Goal: Transaction & Acquisition: Subscribe to service/newsletter

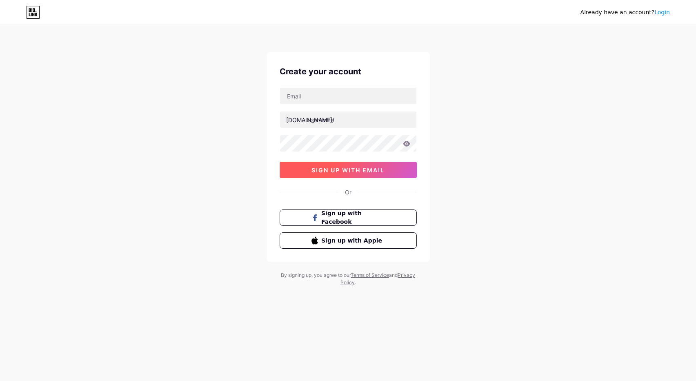
click at [353, 173] on span "sign up with email" at bounding box center [347, 169] width 73 height 7
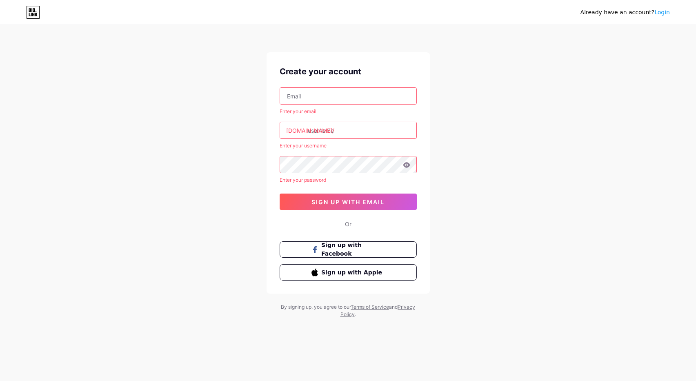
click at [328, 102] on input "text" at bounding box center [348, 96] width 136 height 16
type input "[EMAIL_ADDRESS][DOMAIN_NAME]"
click at [317, 126] on input "text" at bounding box center [348, 130] width 136 height 16
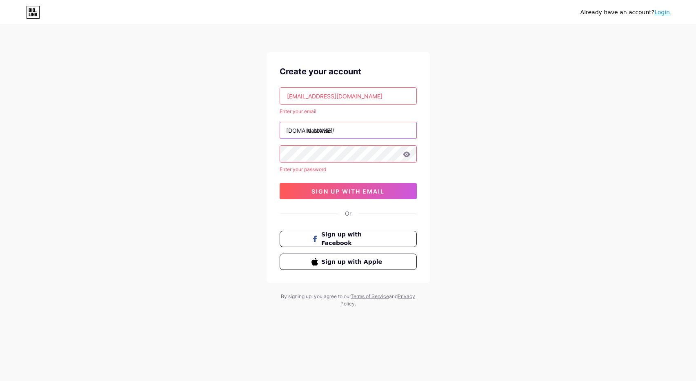
type input "castwise"
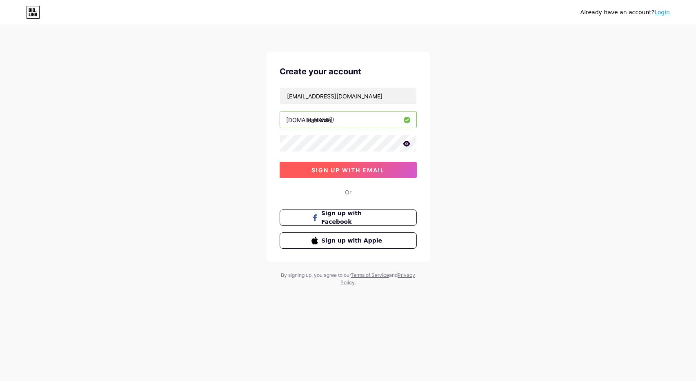
click at [358, 170] on span "sign up with email" at bounding box center [347, 169] width 73 height 7
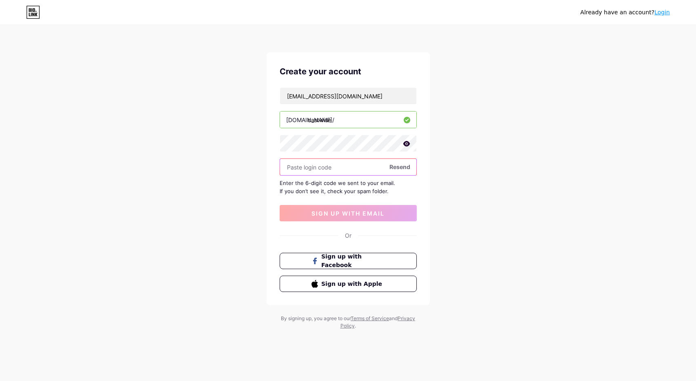
paste input "567466"
type input "567466"
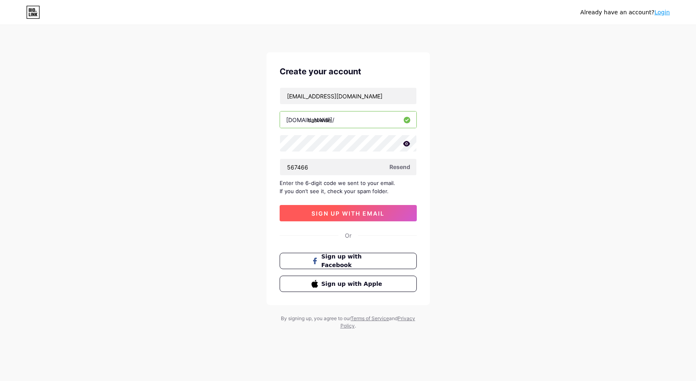
click at [330, 214] on span "sign up with email" at bounding box center [347, 213] width 73 height 7
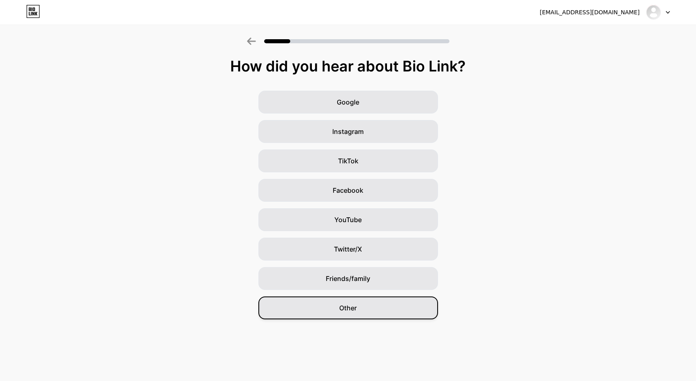
click at [336, 308] on div "Other" at bounding box center [348, 307] width 180 height 23
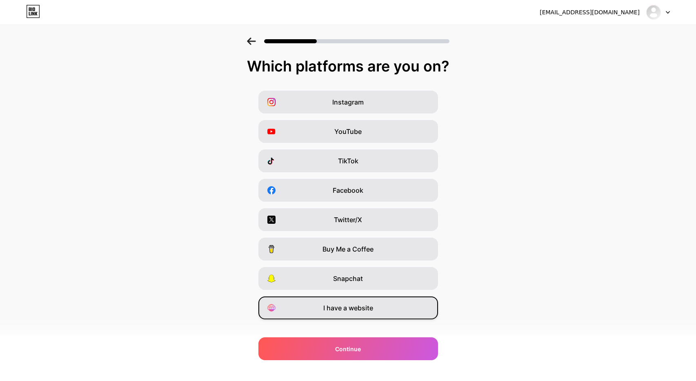
click at [348, 305] on span "I have a website" at bounding box center [348, 308] width 50 height 10
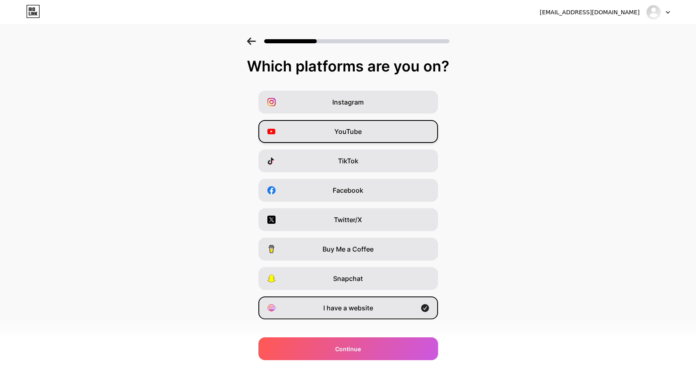
click at [356, 135] on span "YouTube" at bounding box center [347, 131] width 27 height 10
click at [254, 38] on icon at bounding box center [251, 41] width 9 height 7
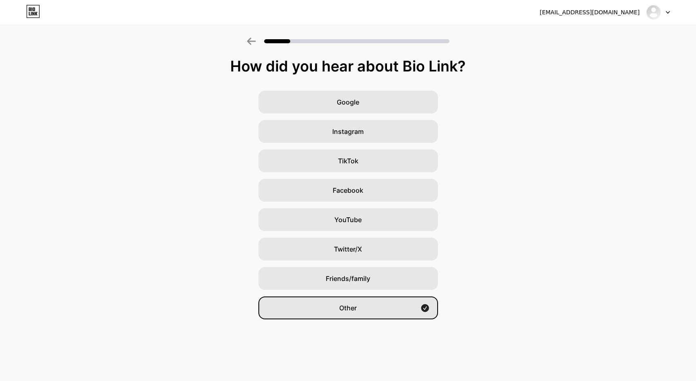
click at [362, 114] on div "Google Instagram TikTok Facebook YouTube Twitter/X Friends/family Other" at bounding box center [348, 205] width 696 height 228
click at [360, 103] on div "Google" at bounding box center [348, 102] width 180 height 23
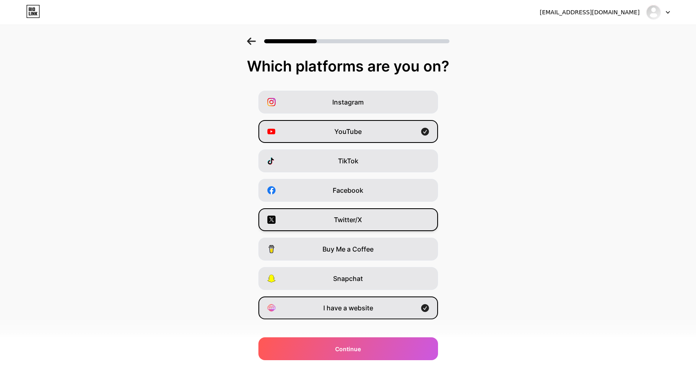
click at [355, 224] on span "Twitter/X" at bounding box center [348, 220] width 28 height 10
click at [367, 355] on div "Continue" at bounding box center [348, 348] width 180 height 23
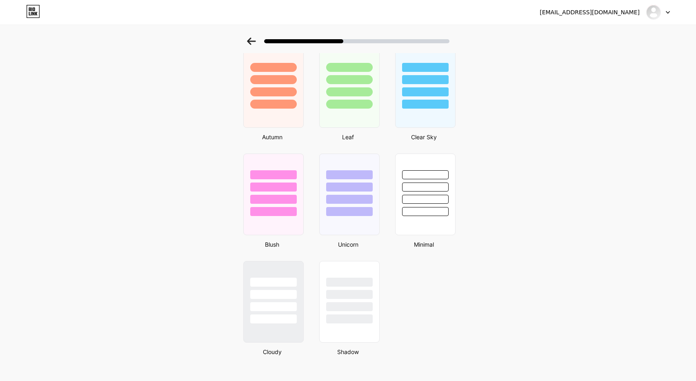
scroll to position [581, 0]
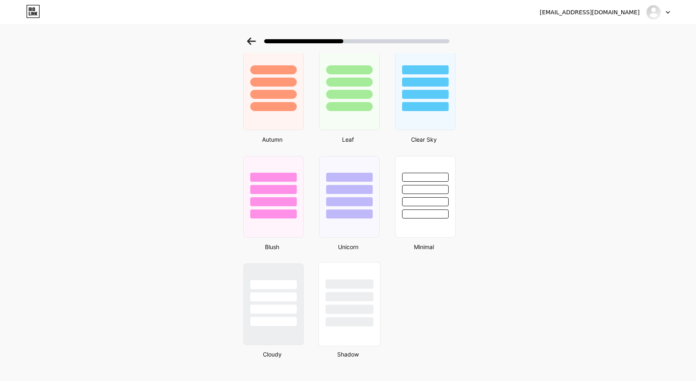
click at [348, 310] on div at bounding box center [349, 308] width 48 height 9
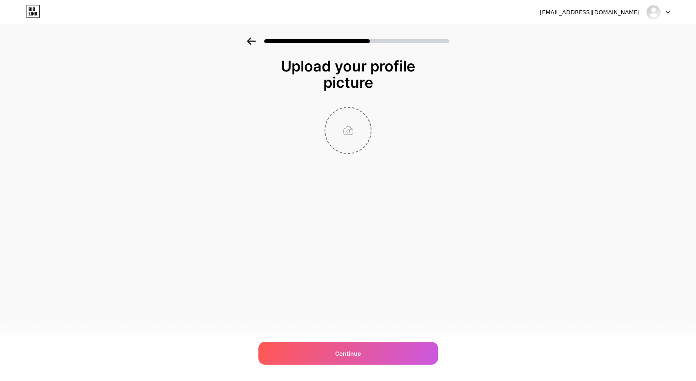
click at [343, 126] on input "file" at bounding box center [347, 130] width 45 height 45
type input "C:\fakepath\me.png"
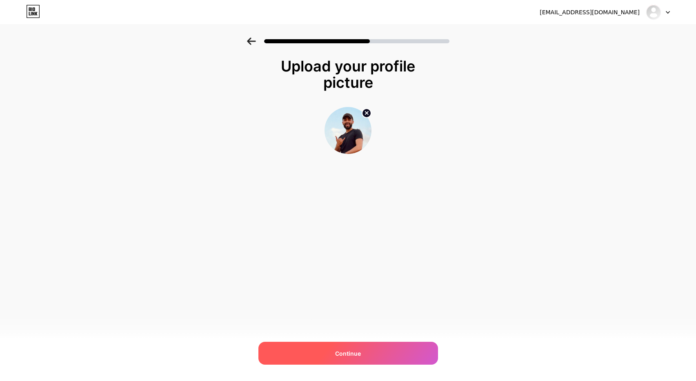
click at [382, 359] on div "Continue" at bounding box center [348, 352] width 180 height 23
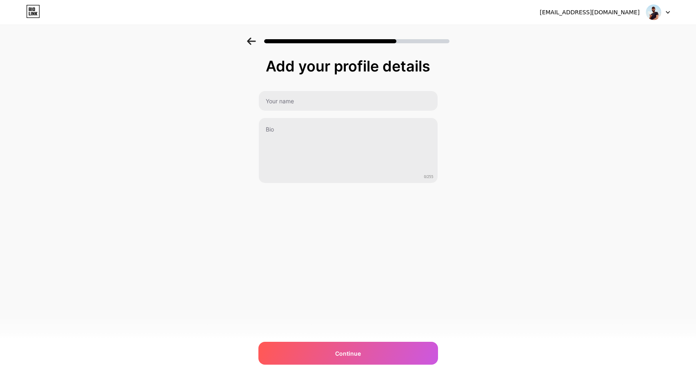
click at [382, 359] on div "Continue" at bounding box center [348, 352] width 180 height 23
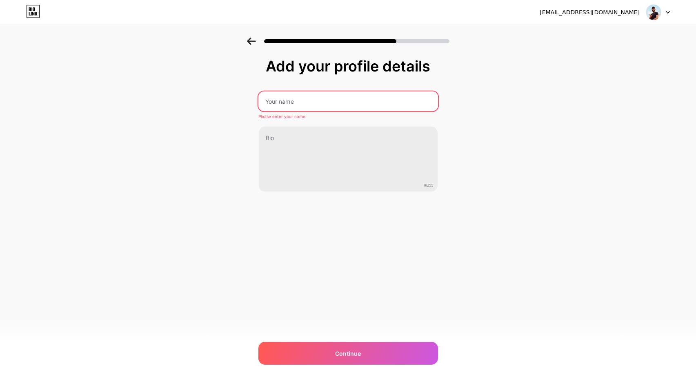
click at [326, 92] on input "text" at bounding box center [348, 101] width 180 height 20
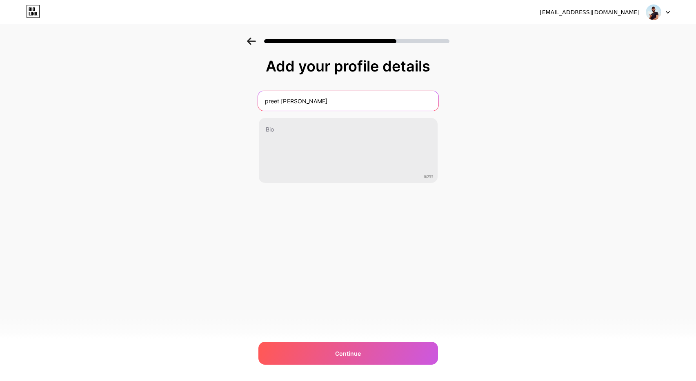
type input "preet [PERSON_NAME]"
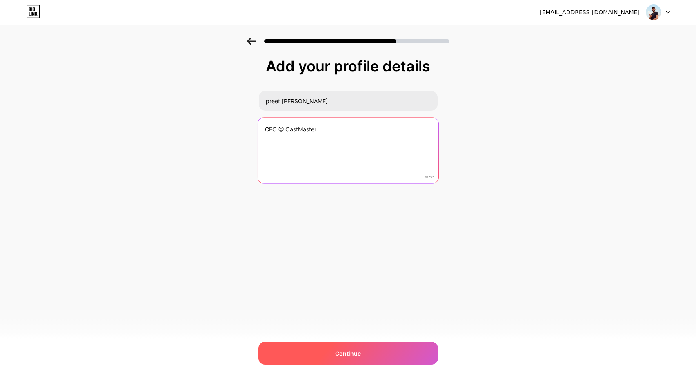
type textarea "CEO @ CastMaster"
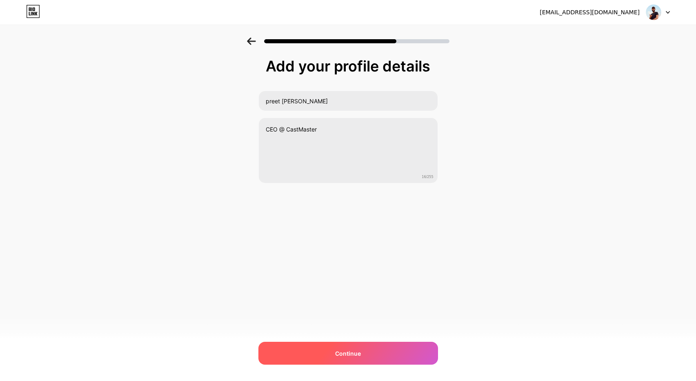
click at [299, 357] on div "Continue" at bounding box center [348, 352] width 180 height 23
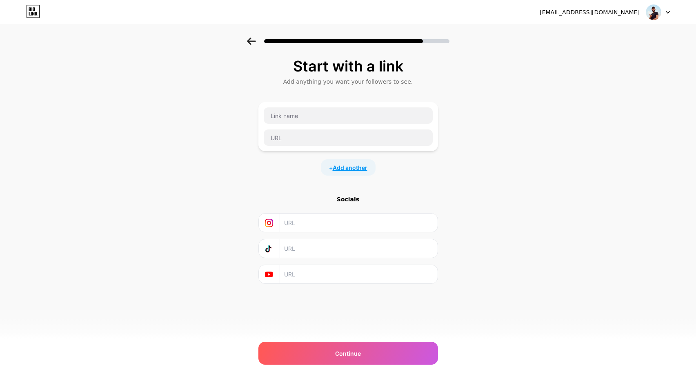
click at [342, 163] on span "Add another" at bounding box center [350, 167] width 35 height 9
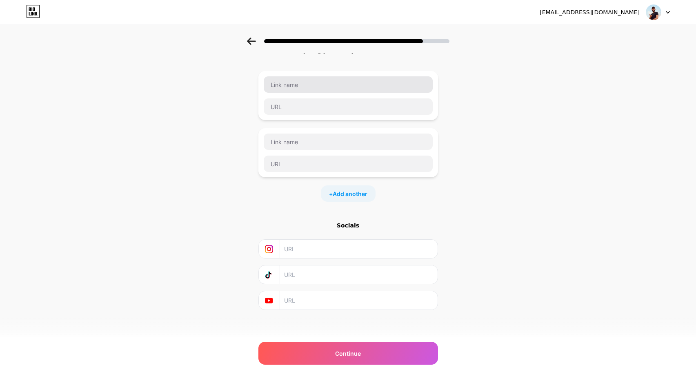
scroll to position [33, 0]
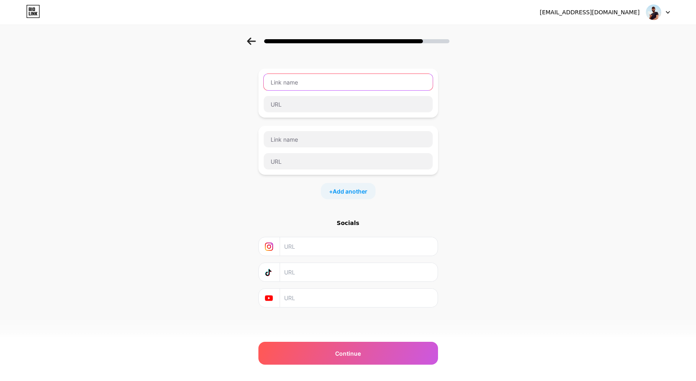
click at [289, 90] on input "text" at bounding box center [348, 82] width 169 height 16
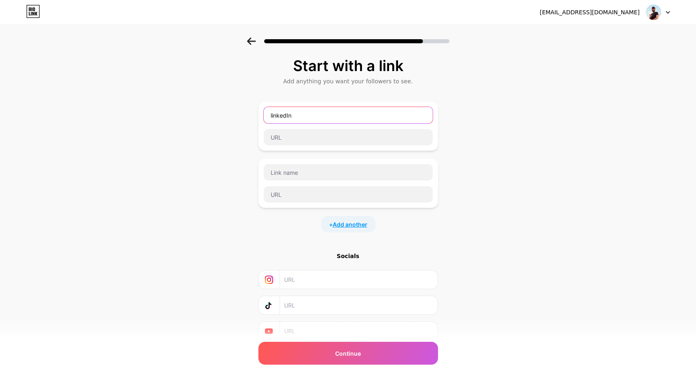
scroll to position [0, 0]
paste input "[DOMAIN_NAME][URL][PERSON_NAME]"
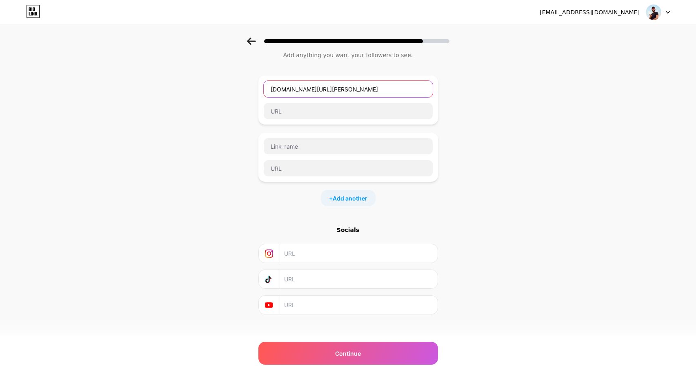
scroll to position [33, 0]
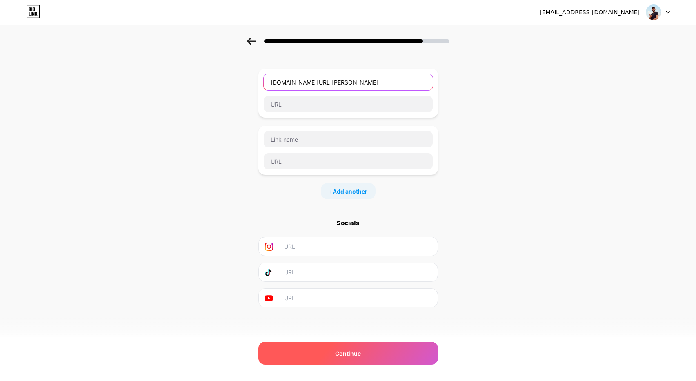
type input "[DOMAIN_NAME][URL][PERSON_NAME]"
click at [351, 356] on span "Continue" at bounding box center [348, 353] width 26 height 9
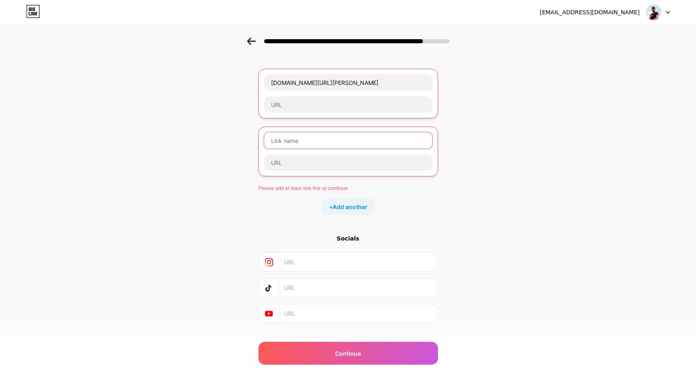
click at [335, 145] on input "text" at bounding box center [348, 140] width 168 height 16
click at [379, 104] on input "text" at bounding box center [348, 104] width 168 height 16
paste input "[DOMAIN_NAME][URL][PERSON_NAME]"
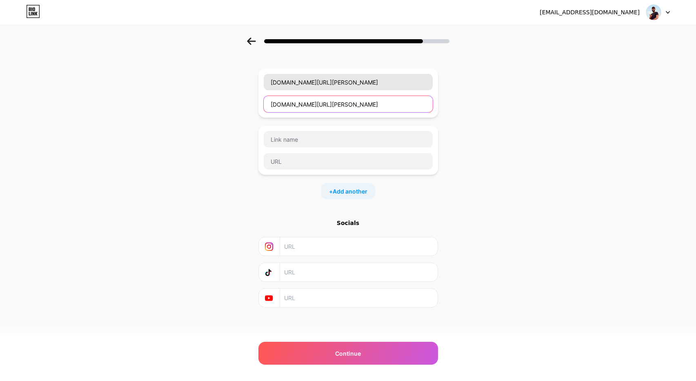
type input "[DOMAIN_NAME][URL][PERSON_NAME]"
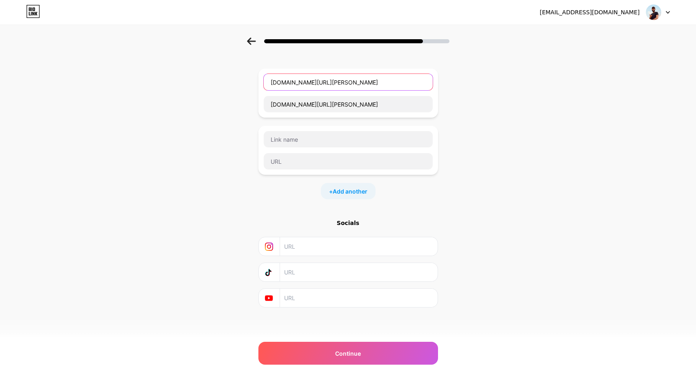
click at [339, 78] on input "[DOMAIN_NAME][URL][PERSON_NAME]" at bounding box center [348, 82] width 169 height 16
click at [254, 40] on icon at bounding box center [251, 41] width 9 height 7
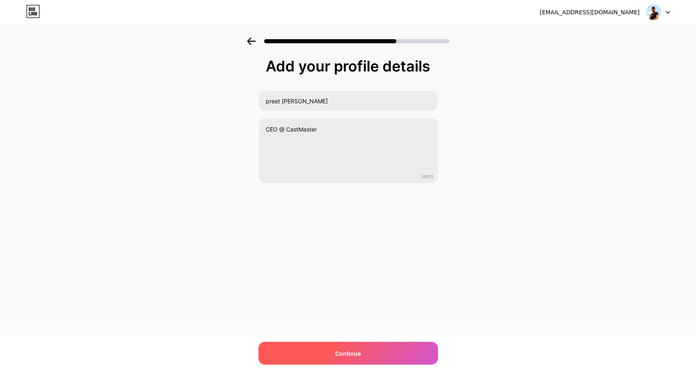
click at [357, 345] on div "Continue" at bounding box center [348, 352] width 180 height 23
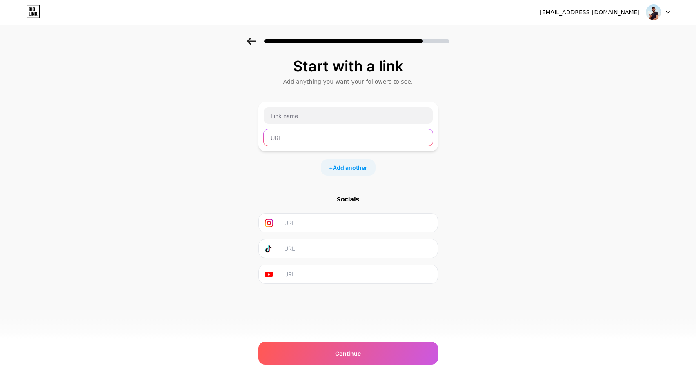
click at [290, 140] on input "text" at bounding box center [348, 137] width 169 height 16
paste input "[DOMAIN_NAME][URL][PERSON_NAME]"
type input "[DOMAIN_NAME][URL][PERSON_NAME]"
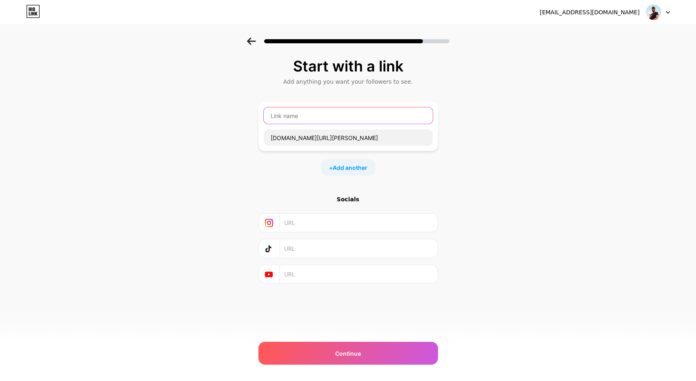
click at [300, 112] on input "text" at bounding box center [348, 115] width 169 height 16
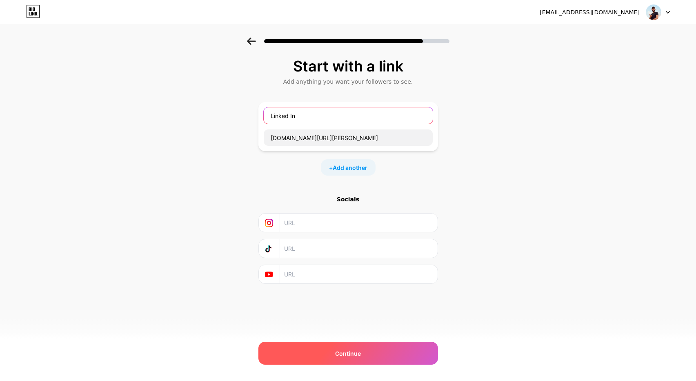
type input "Linked In"
click at [325, 355] on div "Continue" at bounding box center [348, 352] width 180 height 23
click at [334, 352] on div "Continue" at bounding box center [348, 352] width 180 height 23
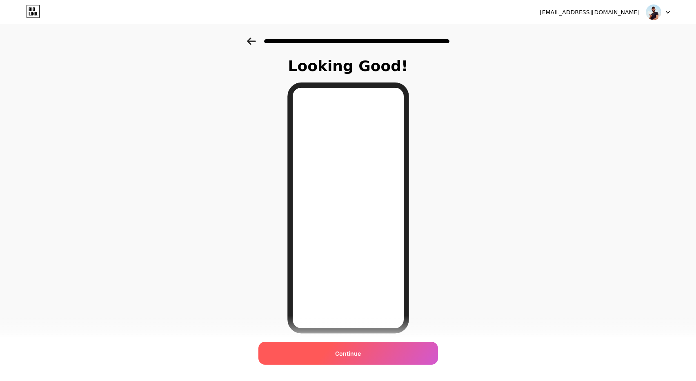
click at [372, 356] on div "Continue" at bounding box center [348, 352] width 180 height 23
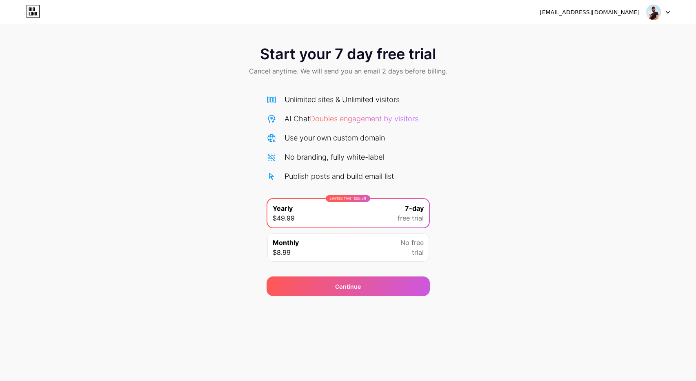
click at [374, 254] on div "Monthly $8.99 No free trial" at bounding box center [348, 247] width 162 height 29
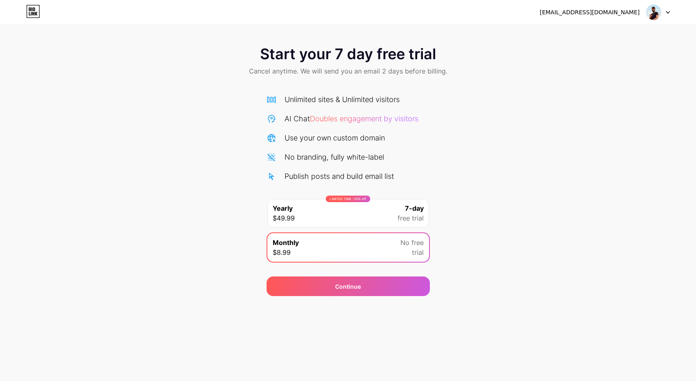
click at [366, 224] on div "LIMITED TIME : 50% off Yearly $49.99 7-day free trial" at bounding box center [348, 213] width 162 height 29
